Goal: Task Accomplishment & Management: Use online tool/utility

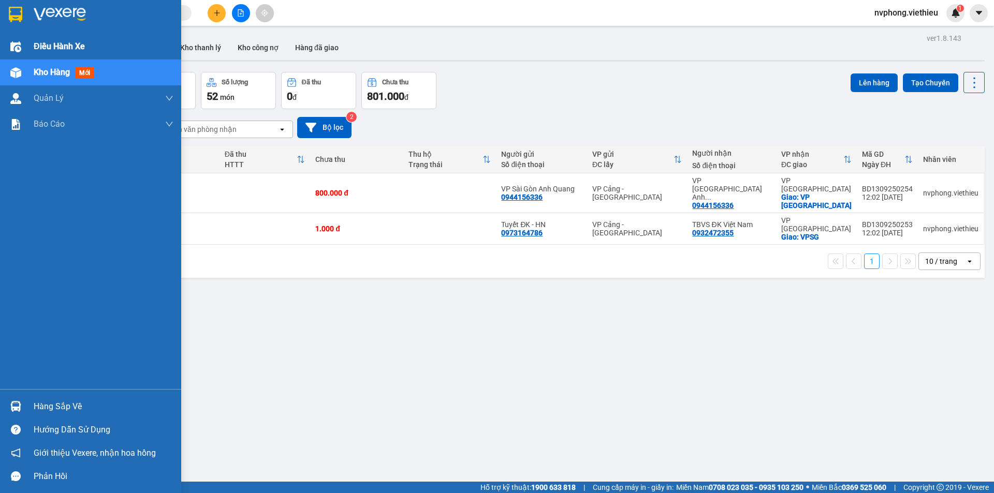
click at [34, 43] on span "Điều hành xe" at bounding box center [59, 46] width 51 height 13
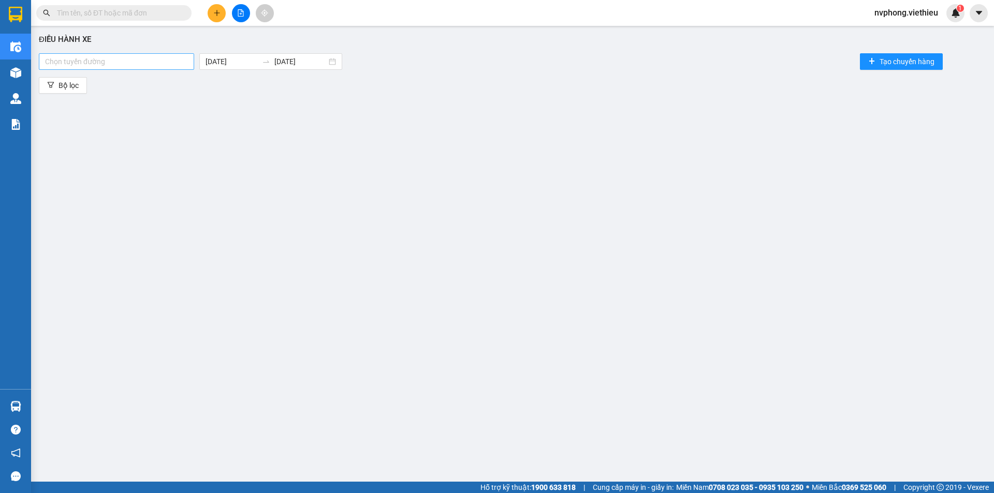
click at [84, 63] on div at bounding box center [116, 61] width 150 height 12
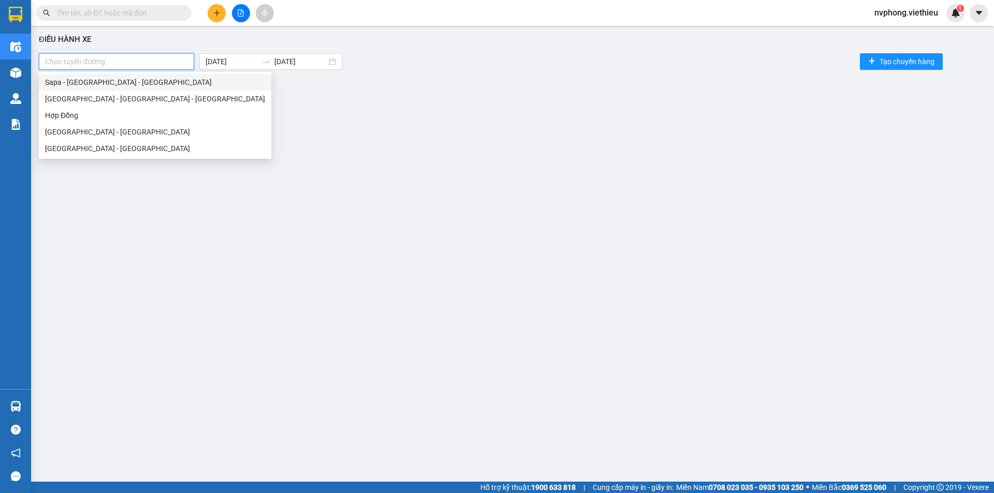
click at [85, 80] on div "Sapa - Lào Cai - Hà Nội" at bounding box center [155, 82] width 220 height 11
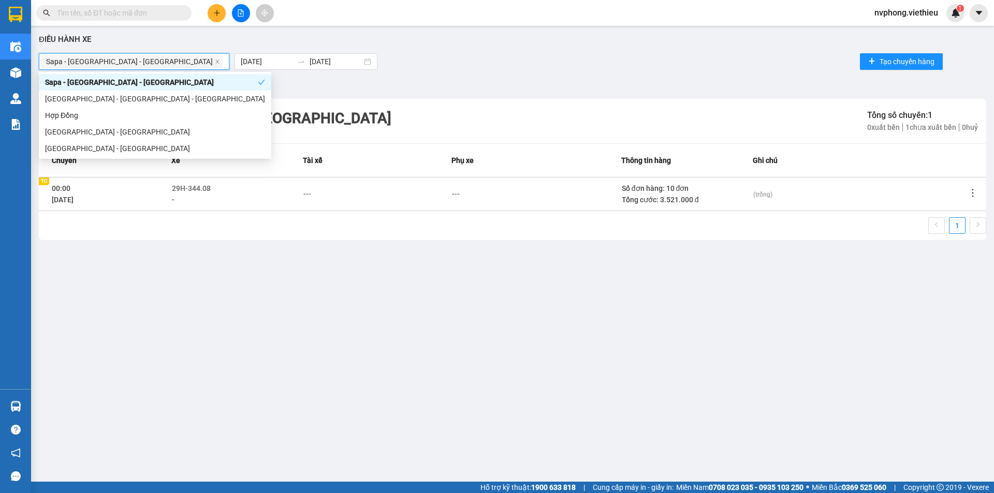
click at [979, 191] on td at bounding box center [976, 194] width 19 height 34
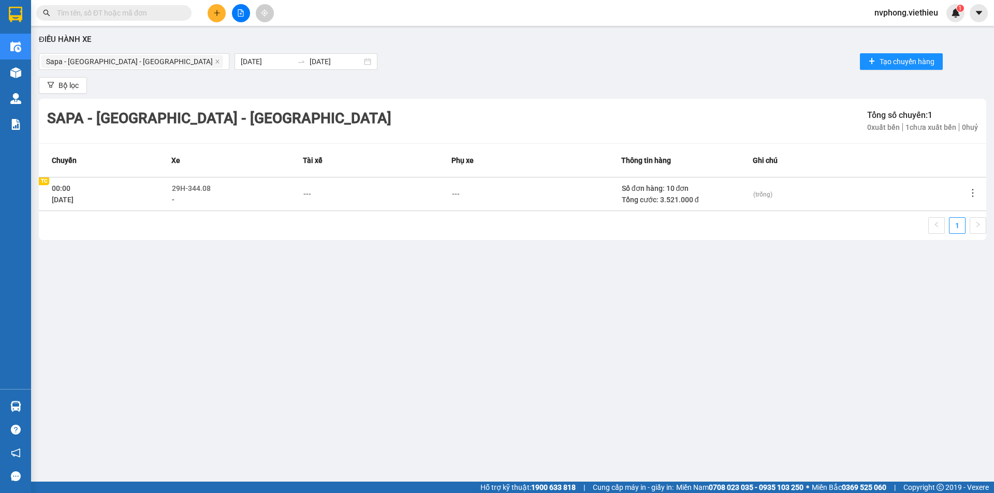
click at [970, 190] on icon "more" at bounding box center [972, 193] width 10 height 10
click at [959, 243] on li "Xem phơi" at bounding box center [944, 237] width 67 height 21
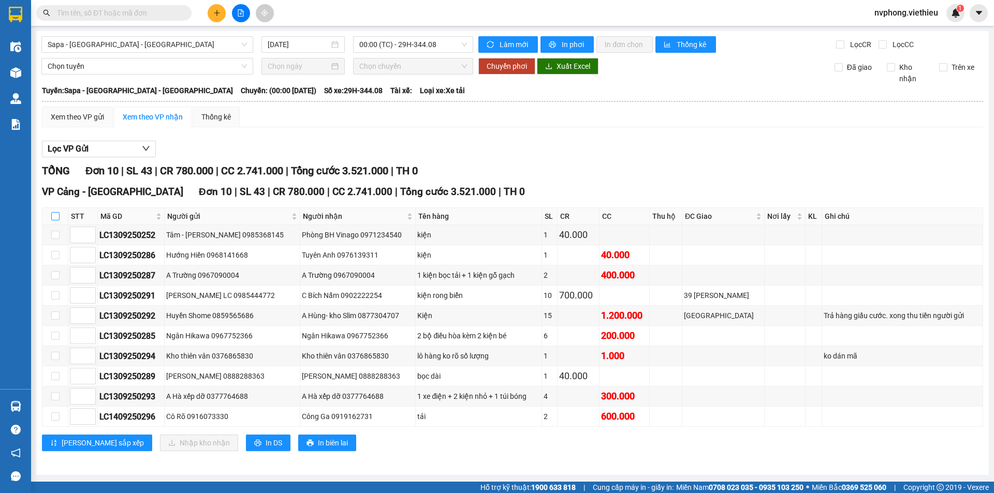
click at [53, 211] on label at bounding box center [55, 216] width 8 height 11
click at [53, 212] on input "checkbox" at bounding box center [55, 216] width 8 height 8
checkbox input "true"
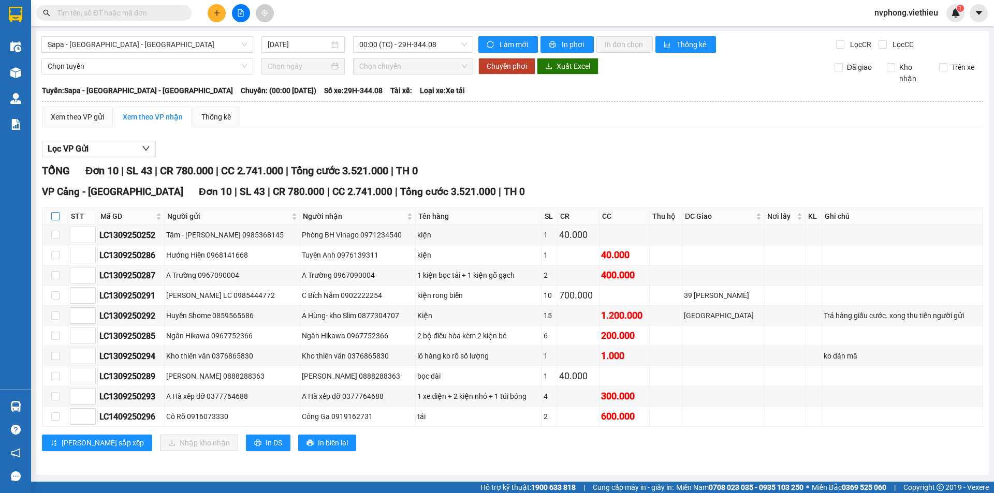
checkbox input "true"
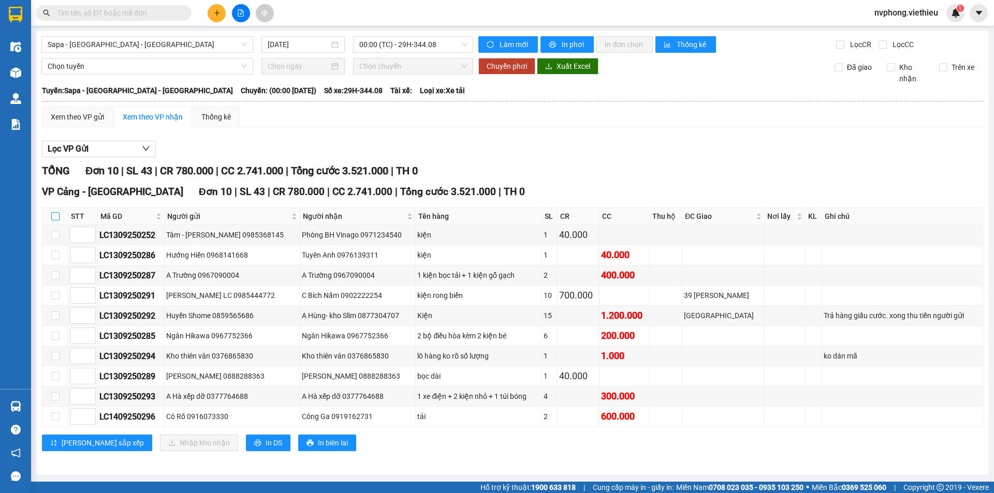
checkbox input "true"
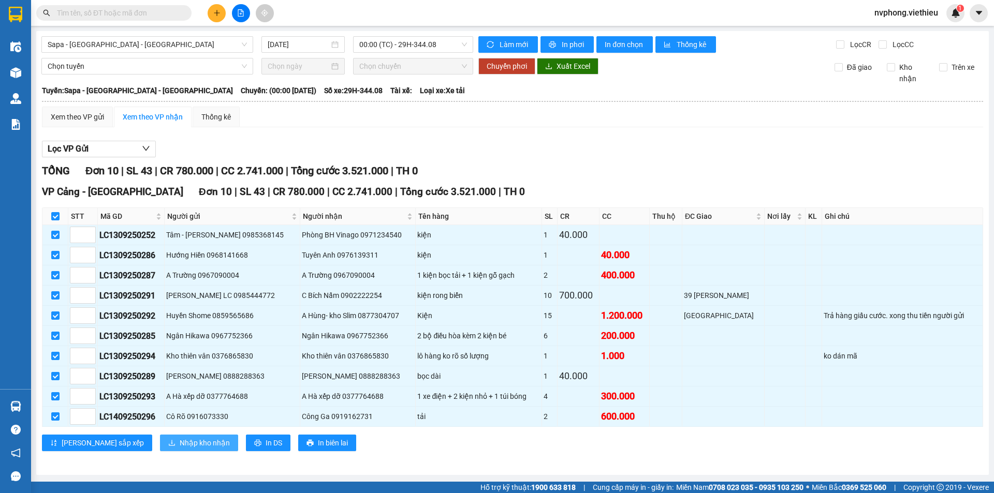
click at [180, 441] on span "Nhập kho nhận" at bounding box center [205, 442] width 50 height 11
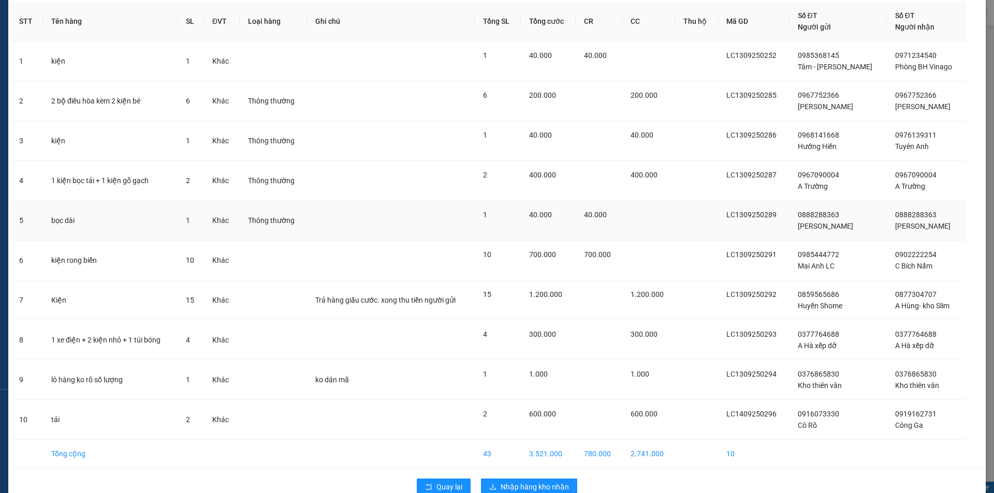
scroll to position [68, 0]
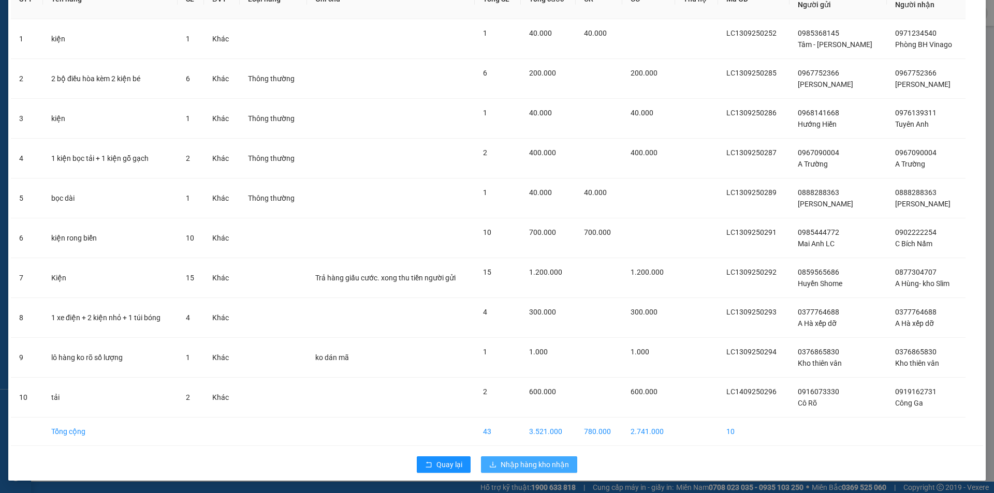
click at [552, 466] on span "Nhập hàng kho nhận" at bounding box center [534, 464] width 68 height 11
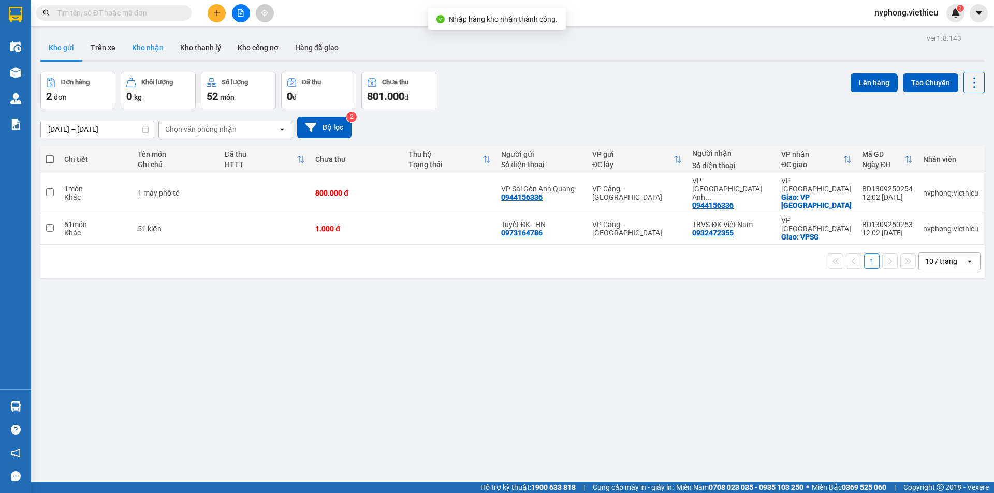
click at [135, 47] on button "Kho nhận" at bounding box center [148, 47] width 48 height 25
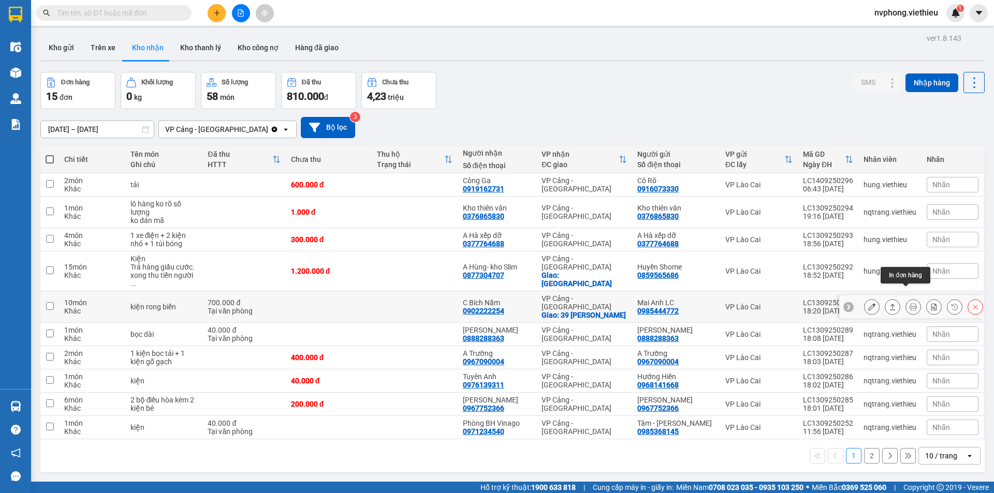
click at [909, 303] on icon at bounding box center [912, 306] width 7 height 7
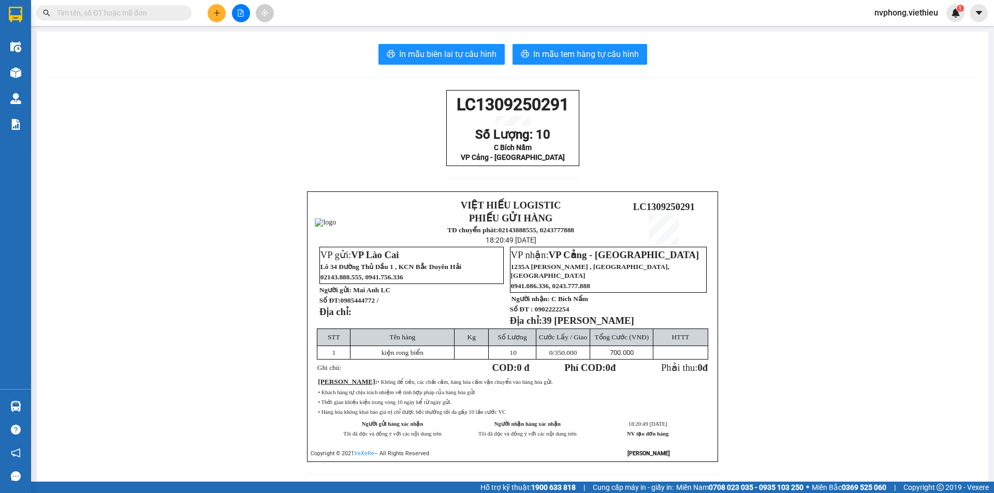
click at [240, 210] on div "LC1309250291 Số Lượng: 10 C Bích Nấm VP Cảng - Hà Nội VIỆT HIẾU LOGISTIC PHIẾU …" at bounding box center [512, 288] width 926 height 397
click at [427, 57] on span "In mẫu biên lai tự cấu hình" at bounding box center [447, 54] width 97 height 13
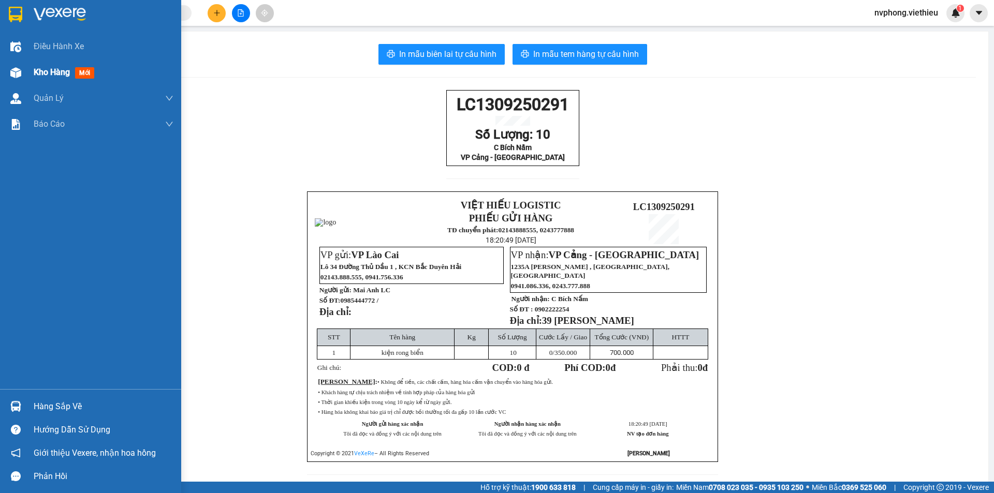
click at [23, 70] on div at bounding box center [16, 73] width 18 height 18
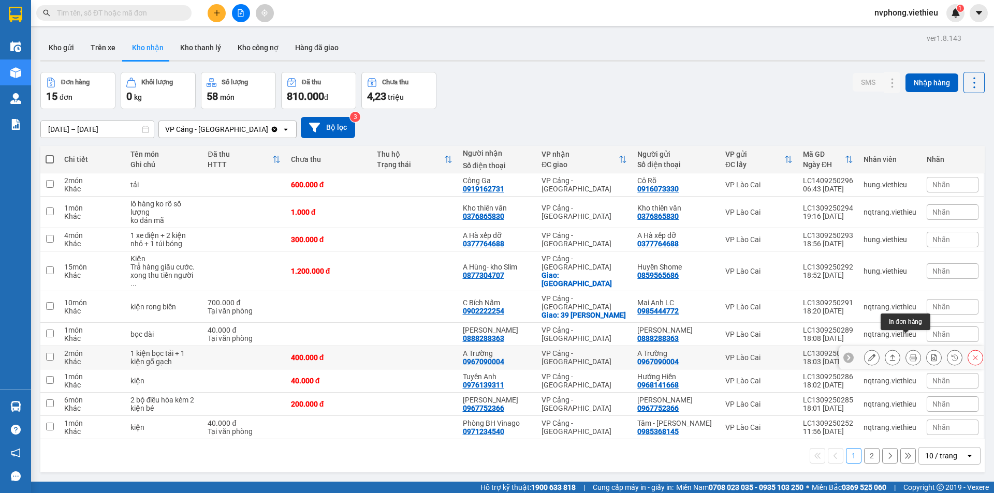
click at [909, 354] on icon at bounding box center [912, 357] width 7 height 7
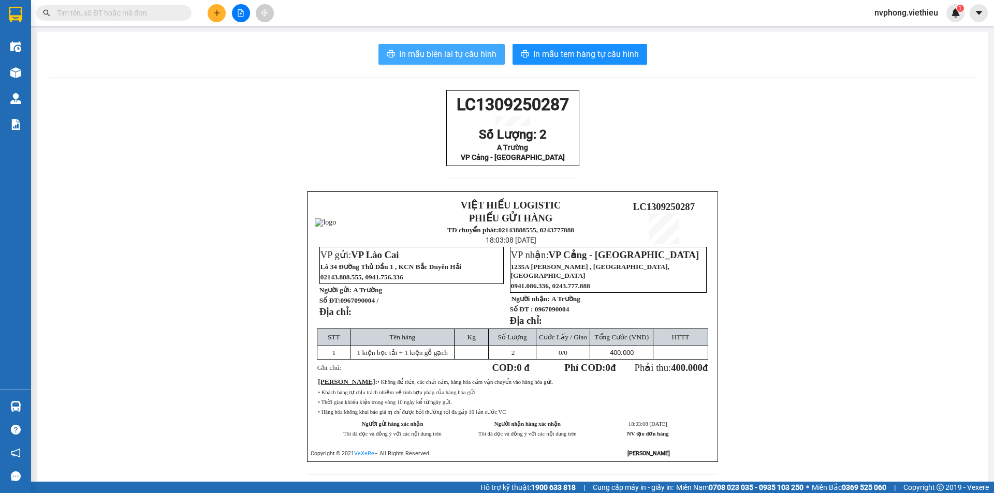
click at [435, 62] on button "In mẫu biên lai tự cấu hình" at bounding box center [441, 54] width 126 height 21
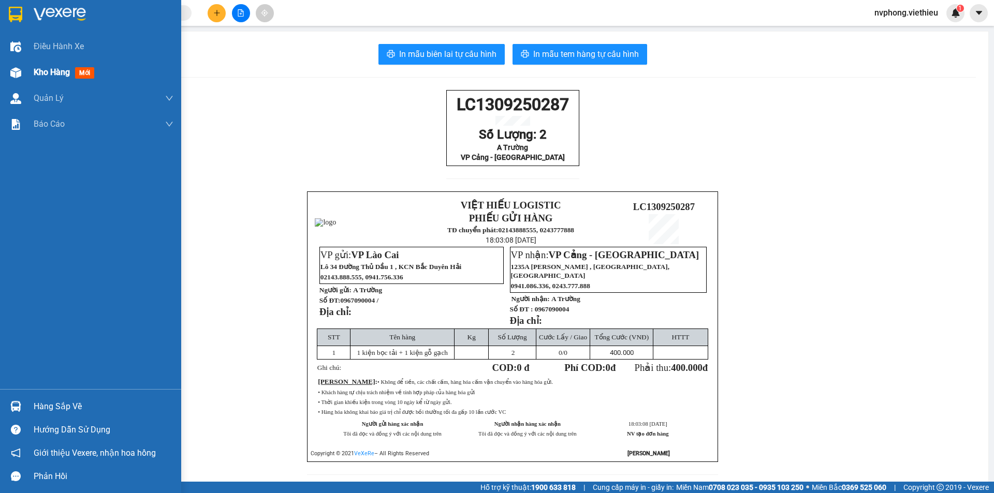
click at [61, 76] on span "Kho hàng" at bounding box center [52, 72] width 36 height 10
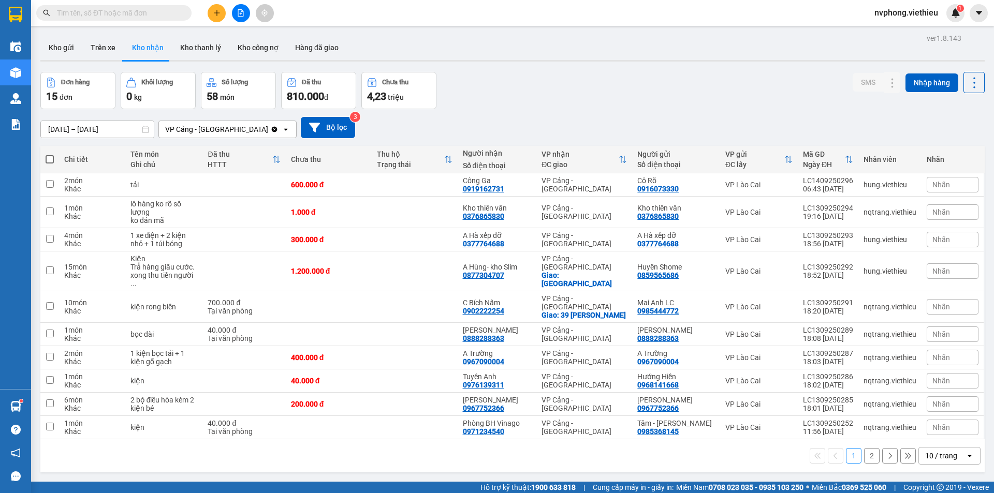
click at [935, 451] on div "10 / trang" at bounding box center [941, 456] width 32 height 10
click at [939, 419] on span "100 / trang" at bounding box center [937, 416] width 37 height 10
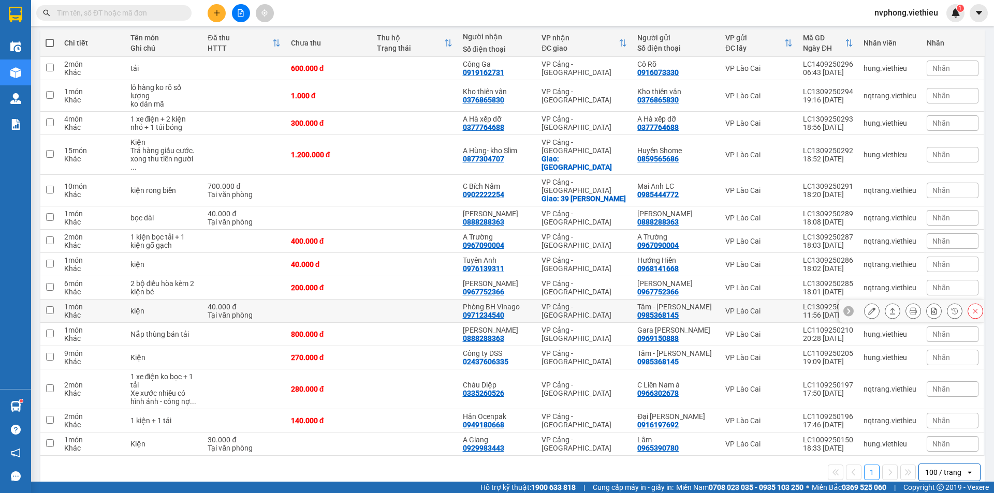
scroll to position [13, 0]
